Goal: Task Accomplishment & Management: Use online tool/utility

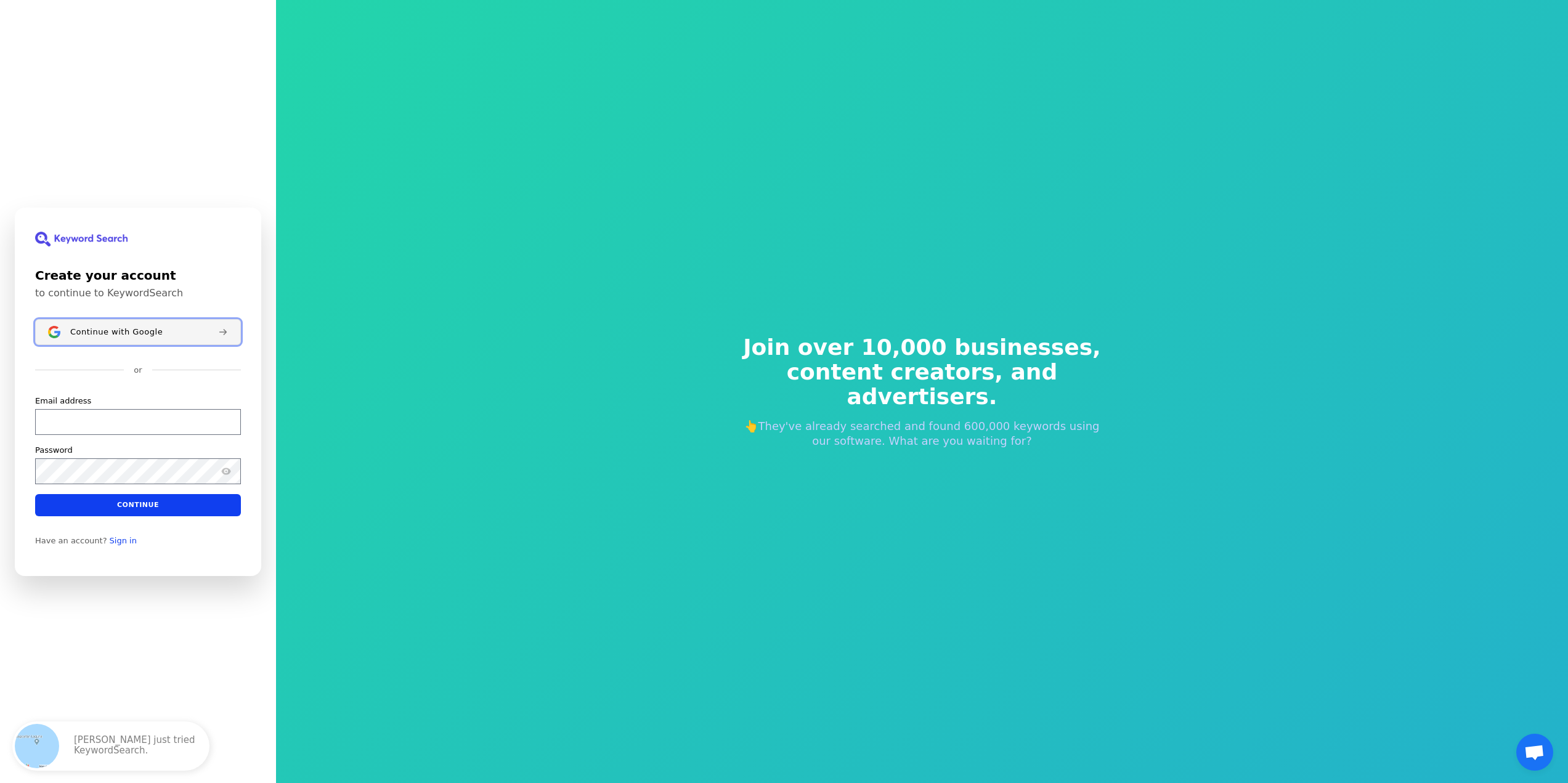
click at [164, 331] on div "Continue with Google" at bounding box center [139, 332] width 138 height 10
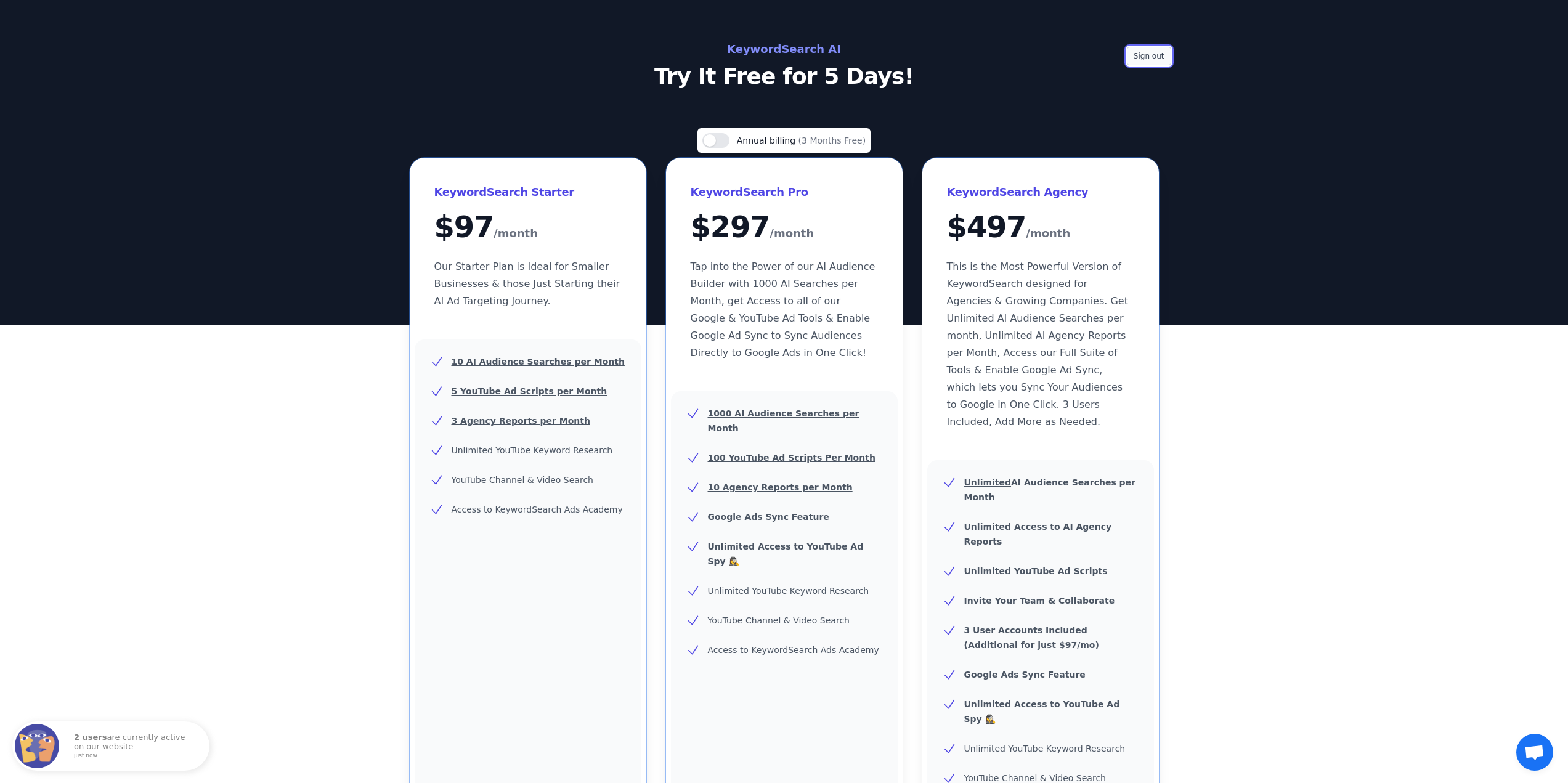
click at [1150, 51] on button "Sign out" at bounding box center [1149, 56] width 44 height 19
click at [1159, 50] on button "Sign out" at bounding box center [1149, 56] width 44 height 19
